Goal: Navigation & Orientation: Find specific page/section

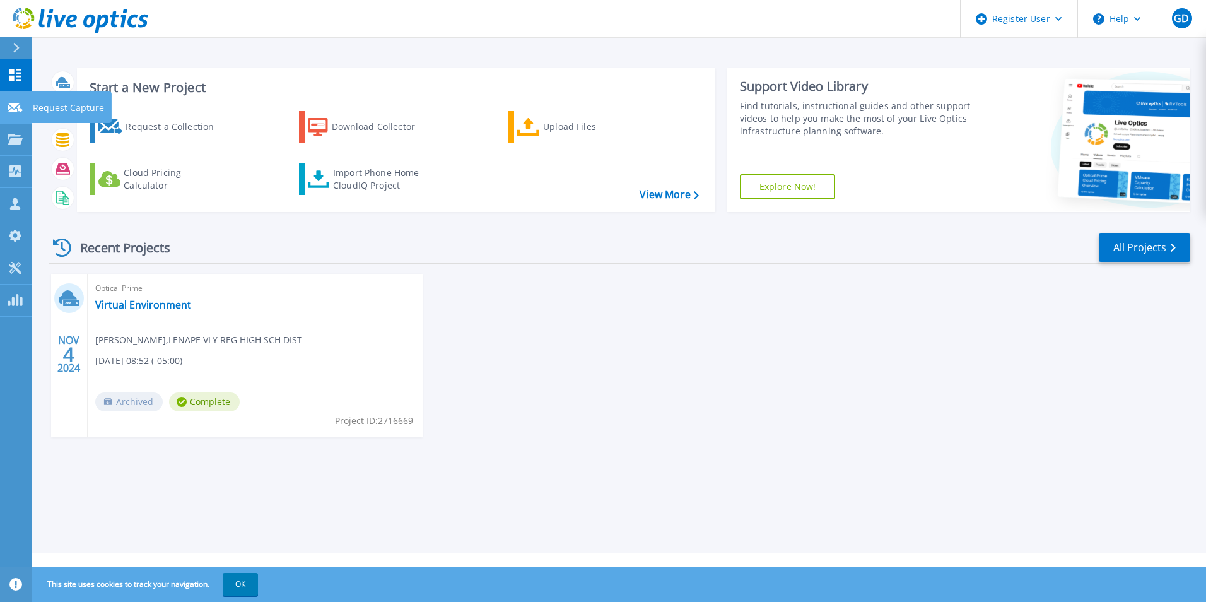
click at [23, 105] on link "Request Capture Request Capture" at bounding box center [16, 107] width 32 height 32
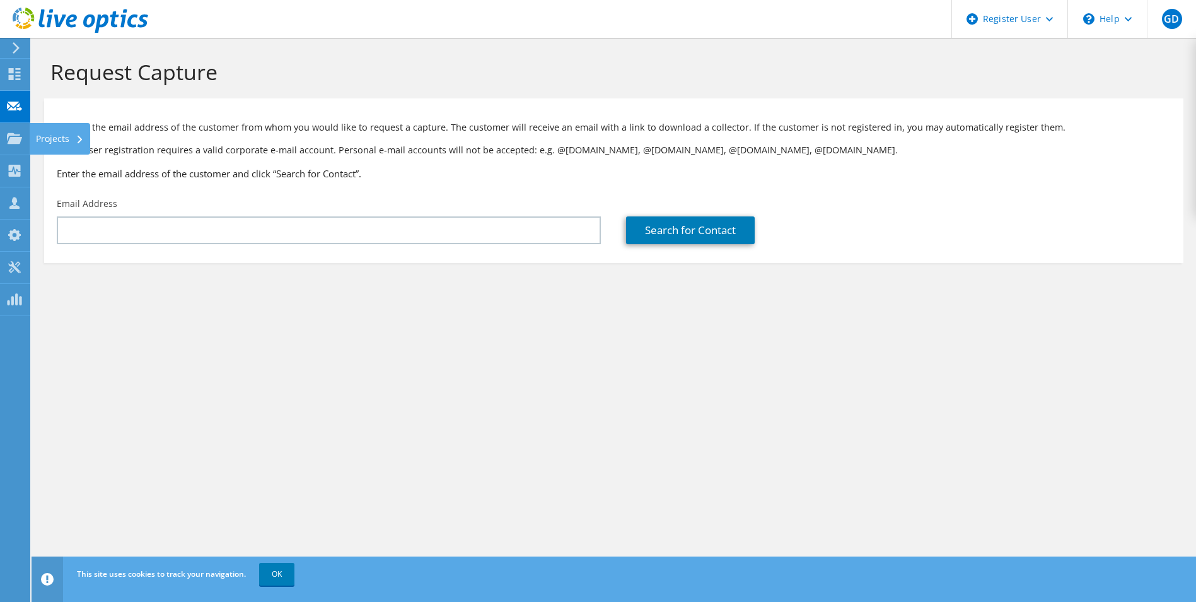
click at [11, 144] on icon at bounding box center [14, 138] width 15 height 12
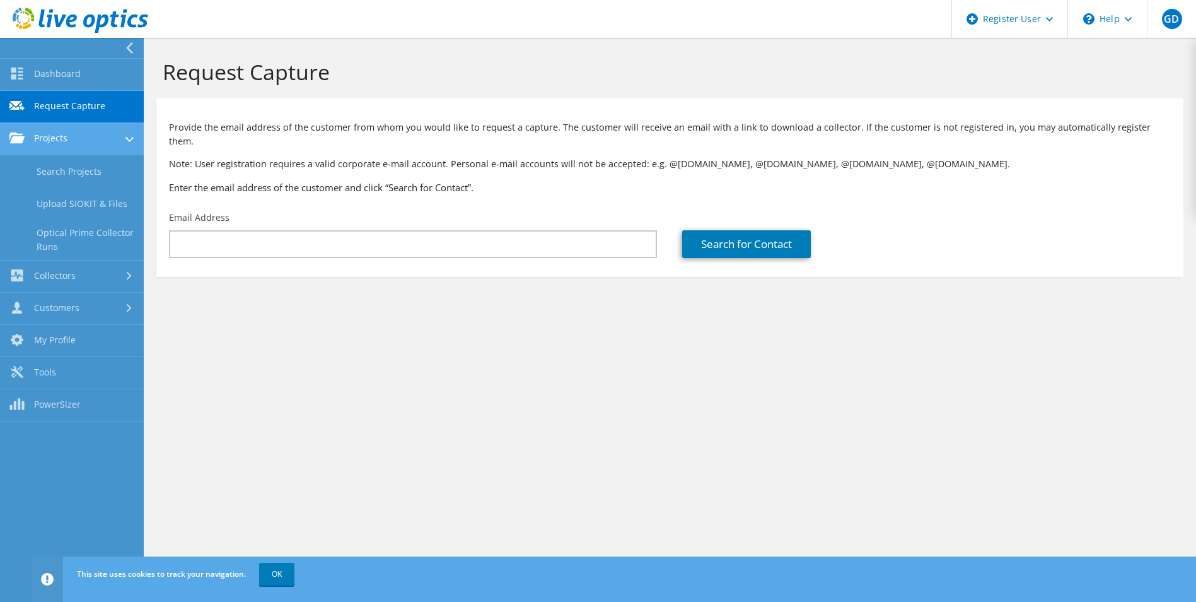
click at [60, 141] on link "Projects" at bounding box center [72, 139] width 144 height 32
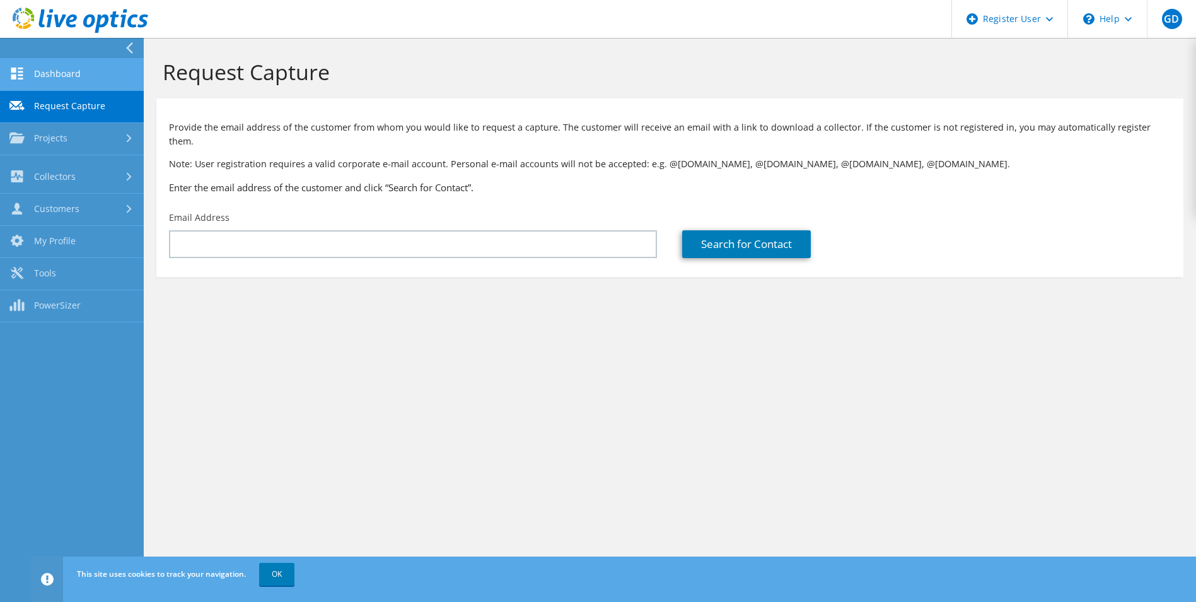
click at [54, 71] on link "Dashboard" at bounding box center [72, 75] width 144 height 32
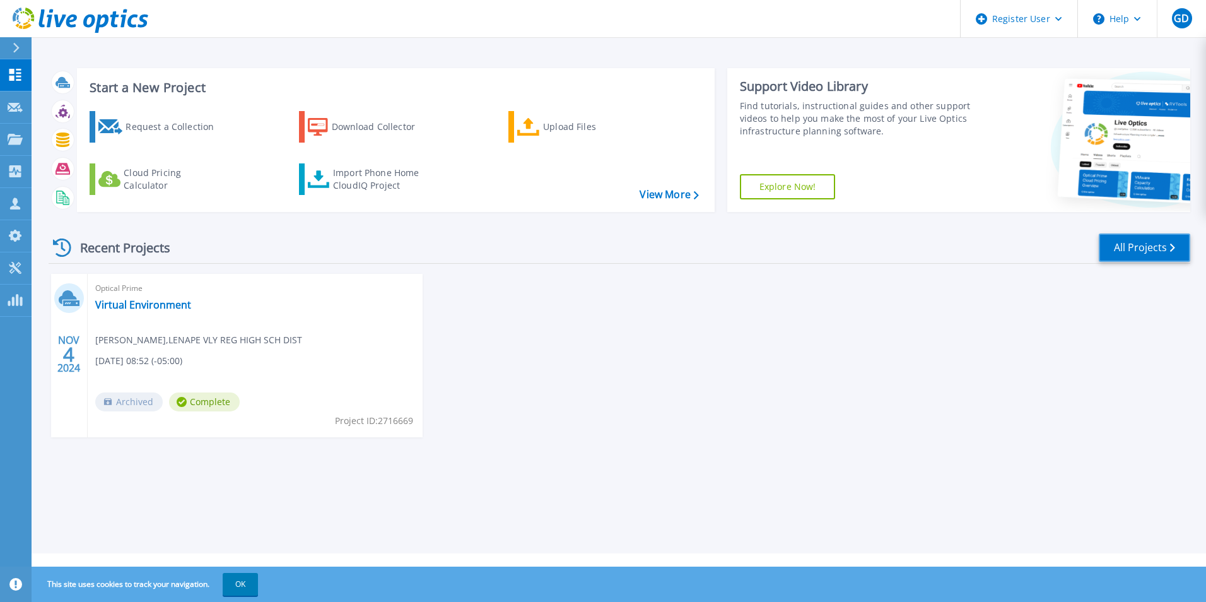
click at [1169, 252] on link "All Projects" at bounding box center [1144, 247] width 91 height 28
